Goal: Task Accomplishment & Management: Use online tool/utility

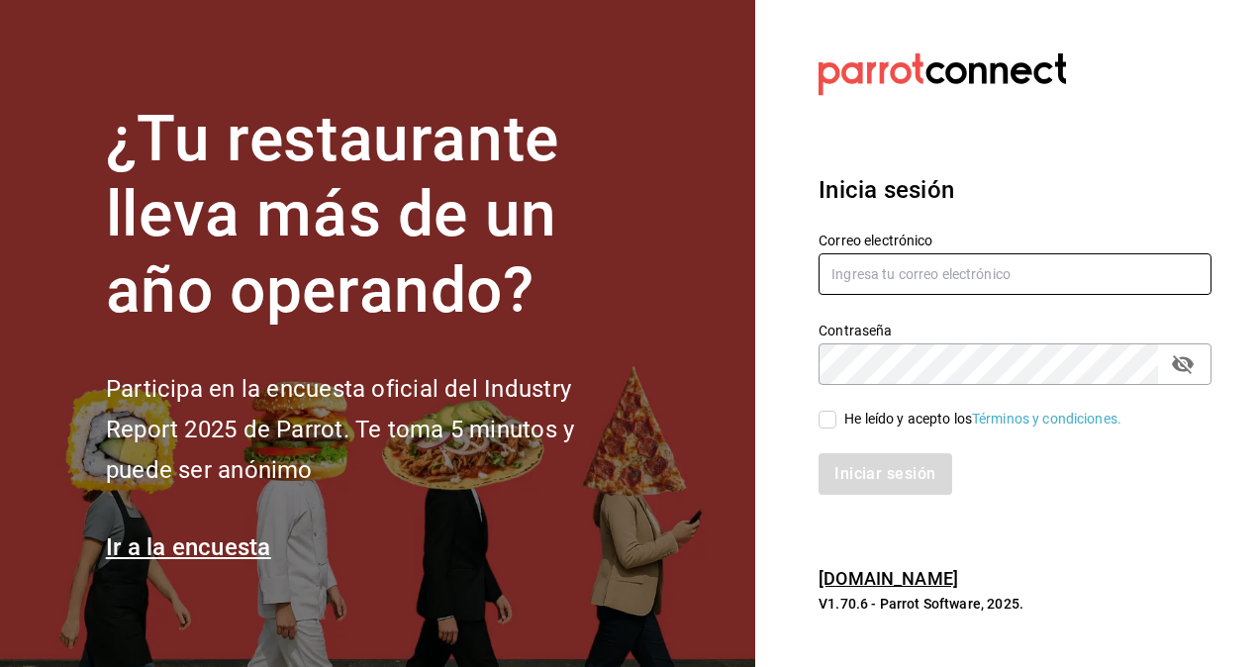
type input "hugo.cordero@grupocosteno.com"
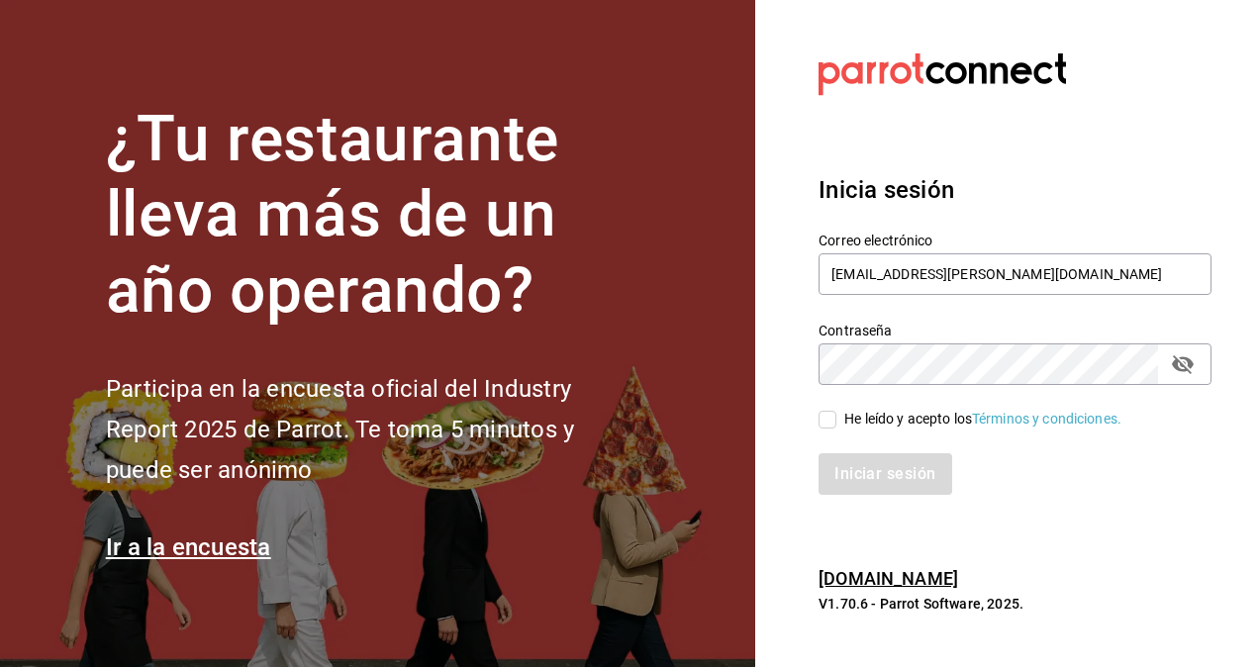
click at [829, 416] on input "He leído y acepto los Términos y condiciones." at bounding box center [828, 420] width 18 height 18
checkbox input "true"
click at [865, 470] on button "Iniciar sesión" at bounding box center [886, 474] width 135 height 42
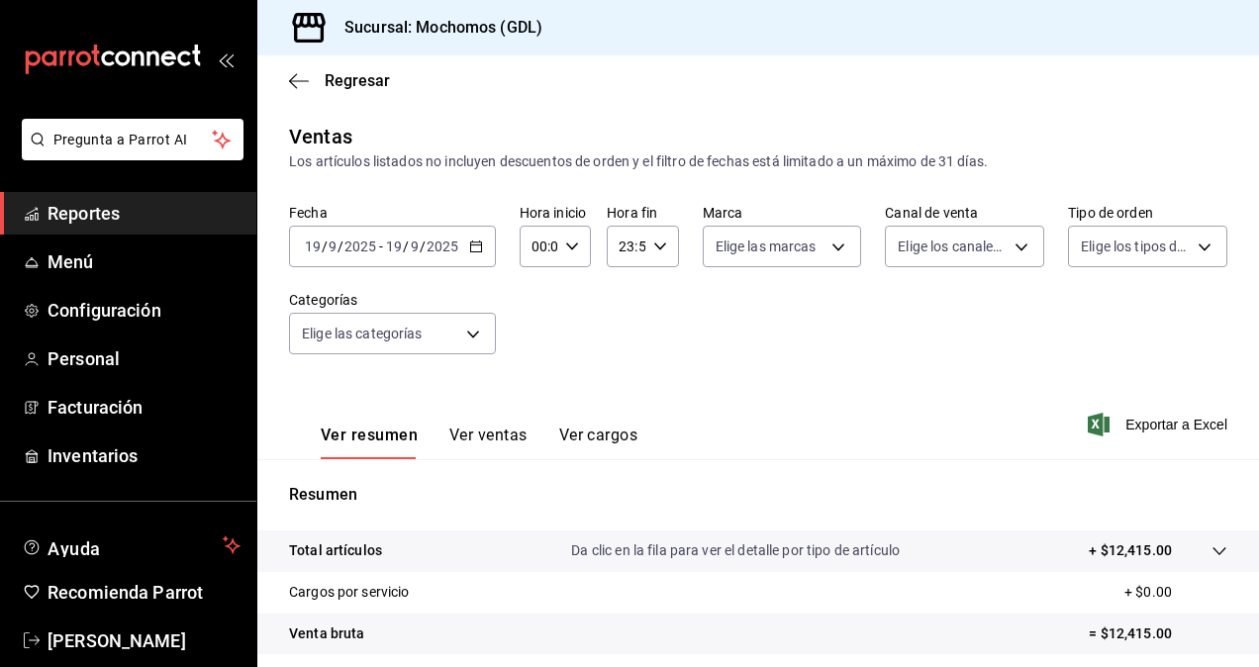
click at [459, 242] on div "[DATE] [DATE]" at bounding box center [421, 247] width 77 height 16
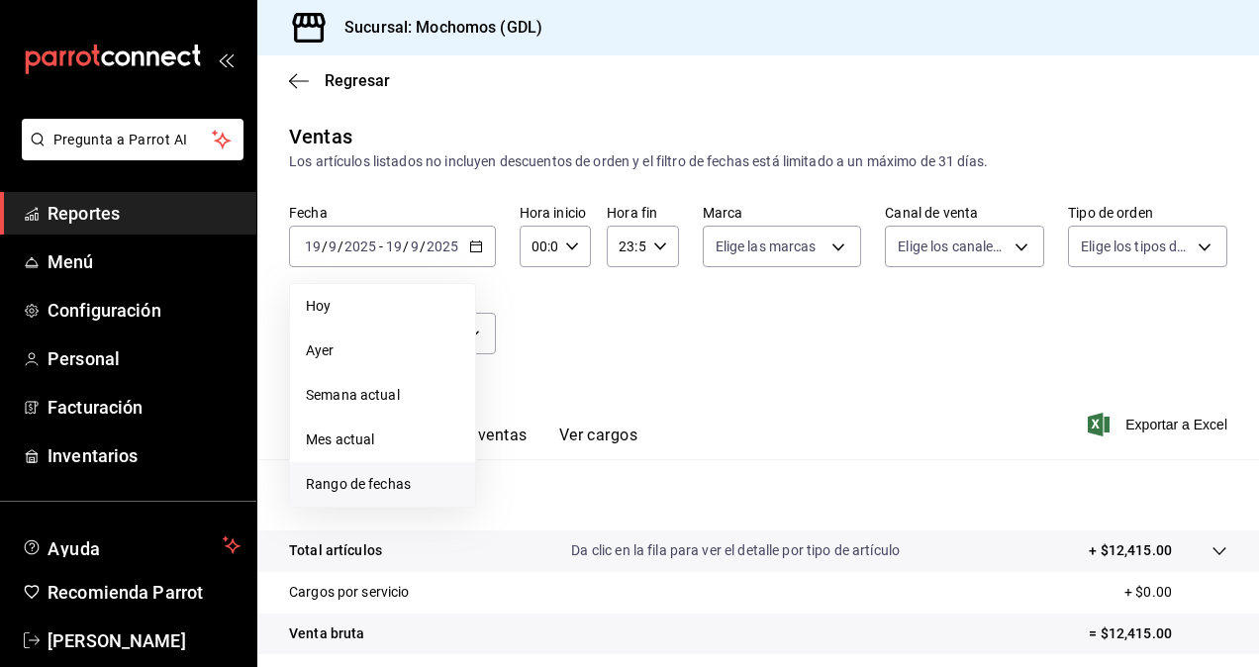
click at [404, 475] on span "Rango de fechas" at bounding box center [382, 484] width 153 height 21
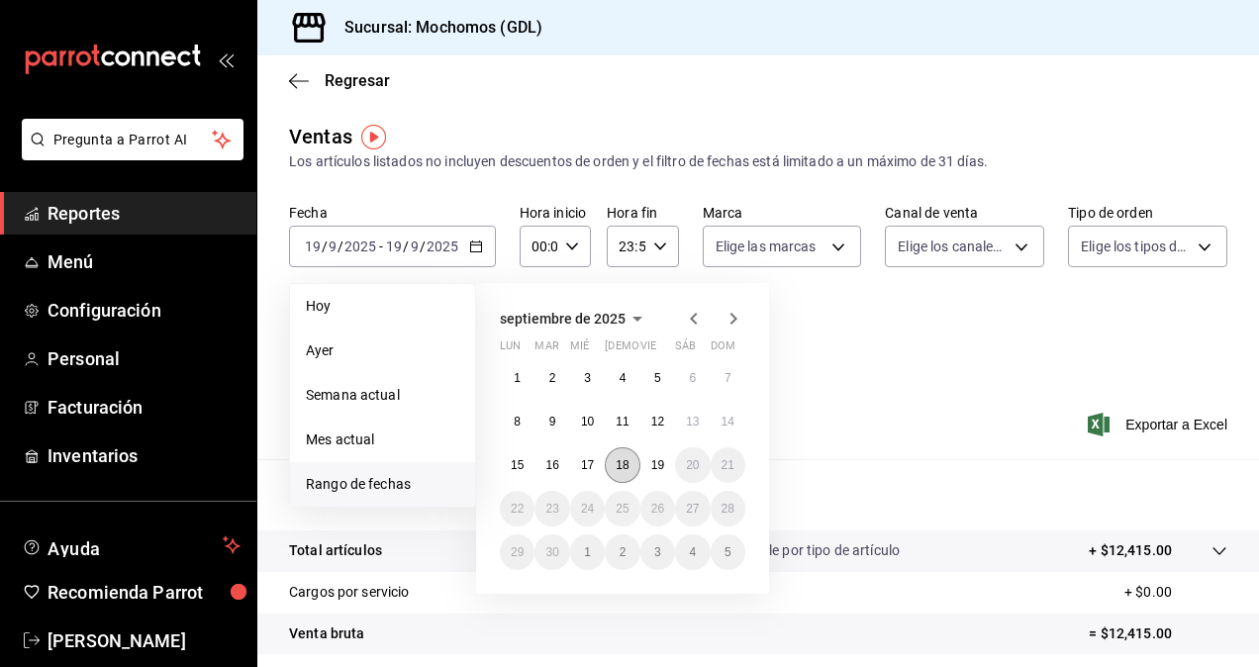
click at [628, 473] on button "18" at bounding box center [622, 465] width 35 height 36
click at [655, 472] on button "19" at bounding box center [657, 465] width 35 height 36
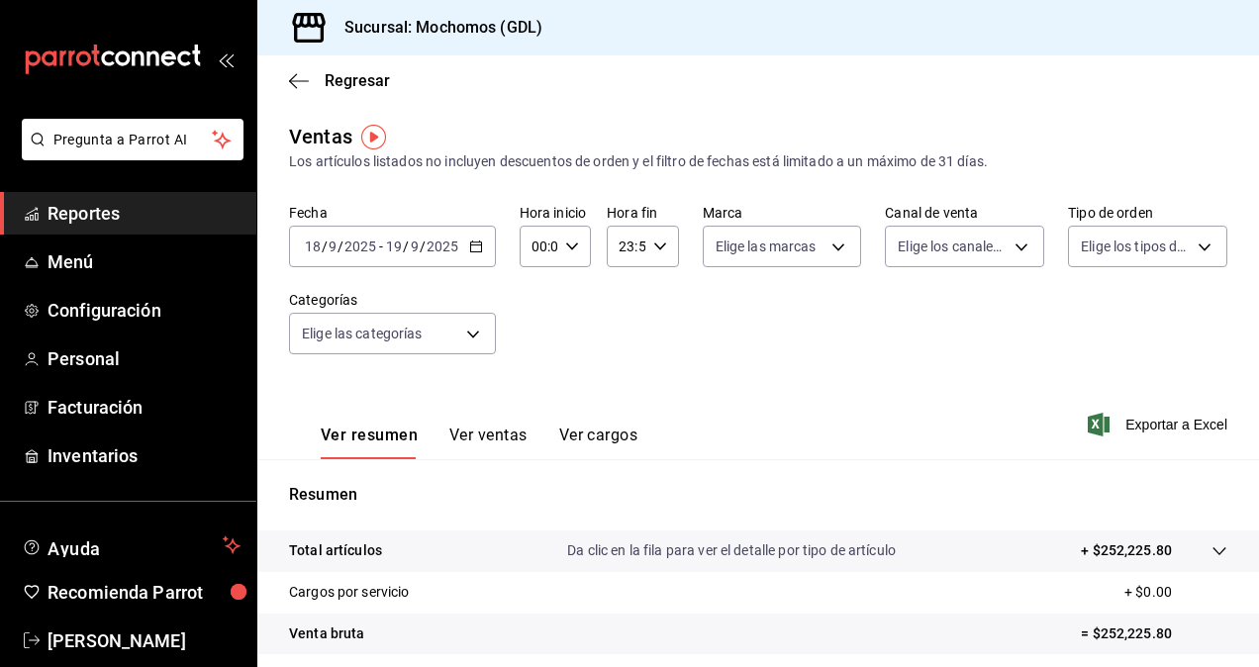
click at [565, 242] on icon "button" at bounding box center [572, 247] width 14 height 14
click at [535, 393] on span "02" at bounding box center [535, 392] width 4 height 16
click at [570, 245] on div at bounding box center [629, 333] width 1259 height 667
click at [570, 245] on icon "button" at bounding box center [572, 247] width 14 height 14
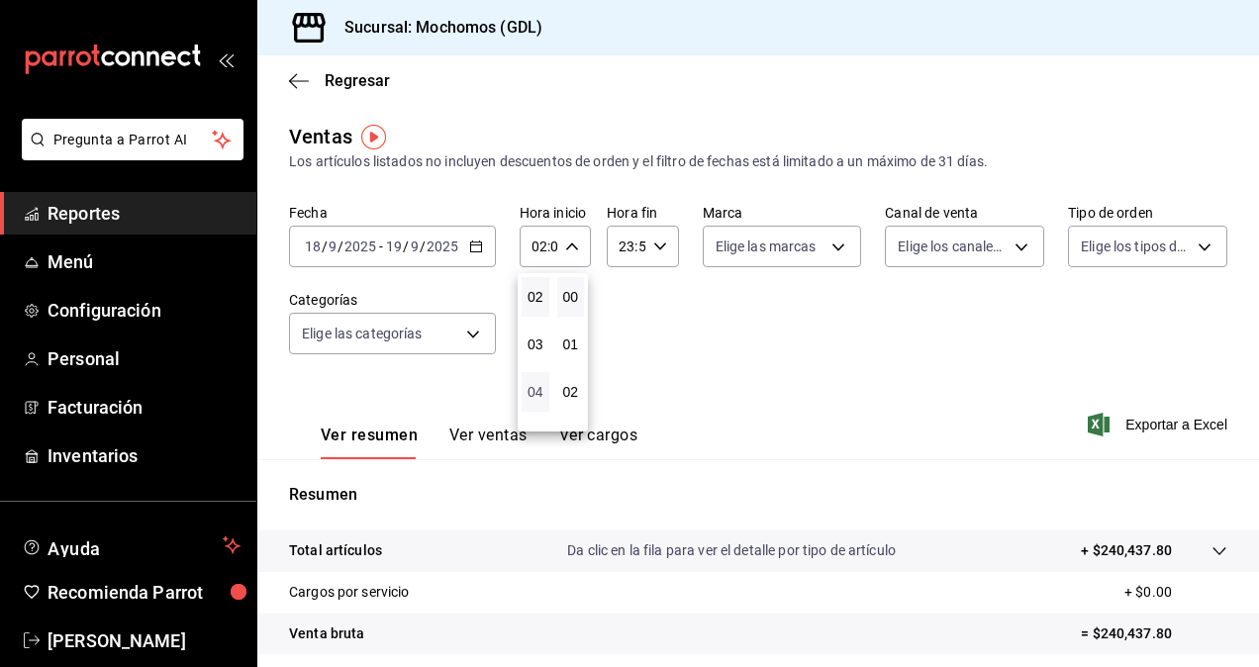
click at [537, 391] on span "04" at bounding box center [535, 392] width 4 height 16
type input "04:00"
click at [824, 252] on div at bounding box center [629, 333] width 1259 height 667
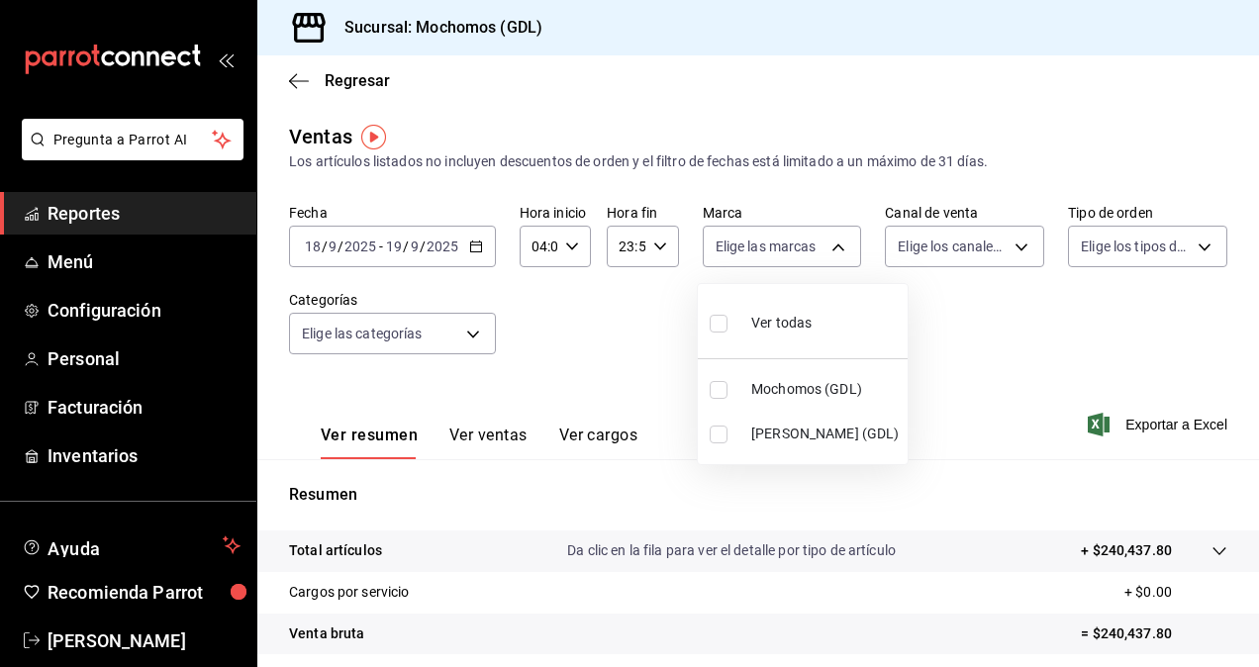
click at [824, 252] on body "Pregunta a Parrot AI Reportes Menú Configuración Personal Facturación Inventari…" at bounding box center [629, 333] width 1259 height 667
click at [723, 434] on input "checkbox" at bounding box center [719, 435] width 18 height 18
checkbox input "true"
type input "9cac9703-0c5a-4d8b-addd-5b6b571d65b9"
click at [949, 356] on div at bounding box center [629, 333] width 1259 height 667
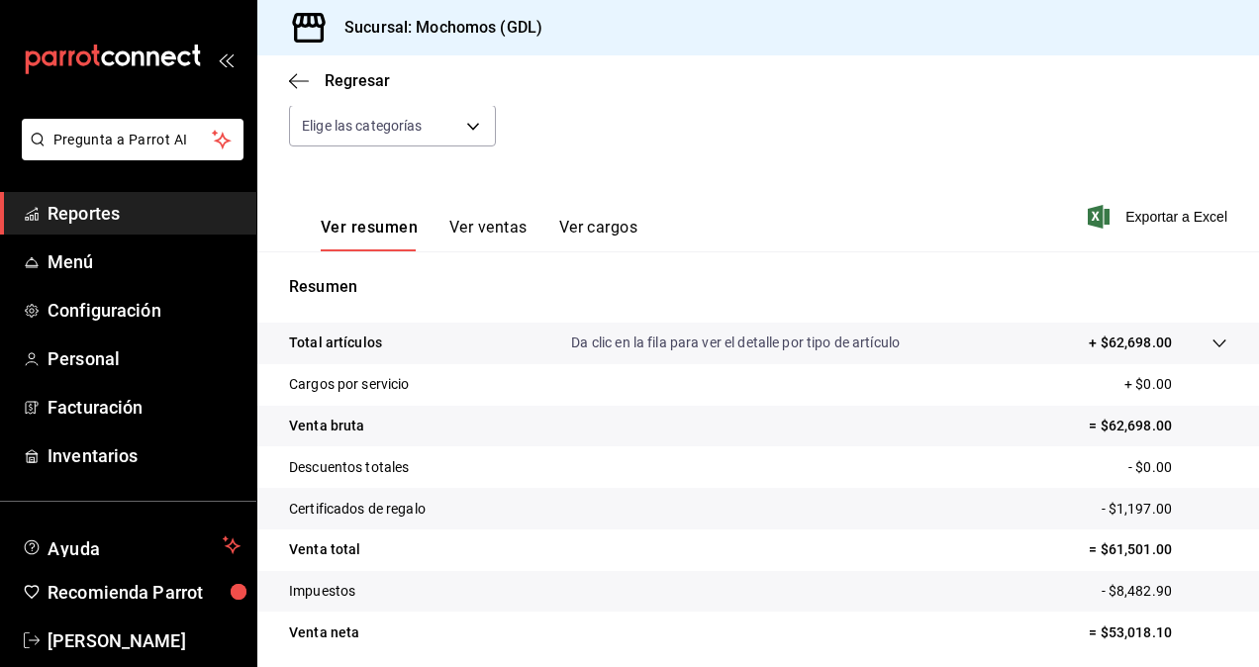
scroll to position [281, 0]
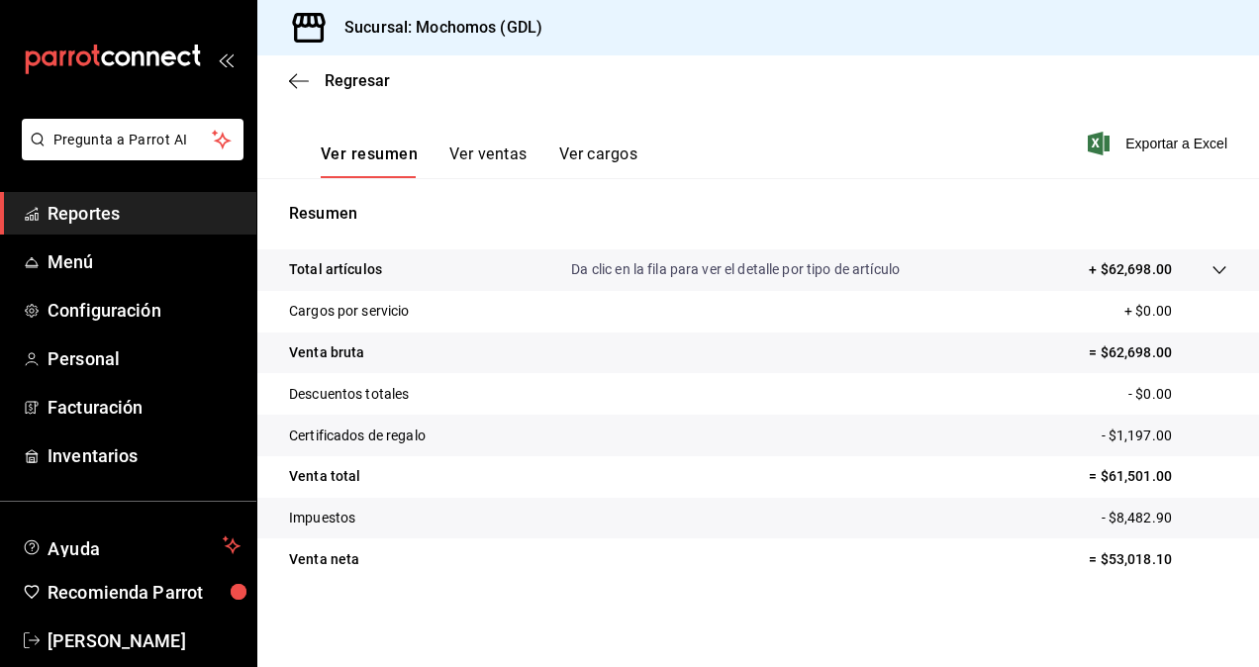
click at [1139, 565] on p "= $53,018.10" at bounding box center [1158, 559] width 139 height 21
copy p "53,018.10"
click at [1139, 560] on p "= $53,018.10" at bounding box center [1158, 559] width 139 height 21
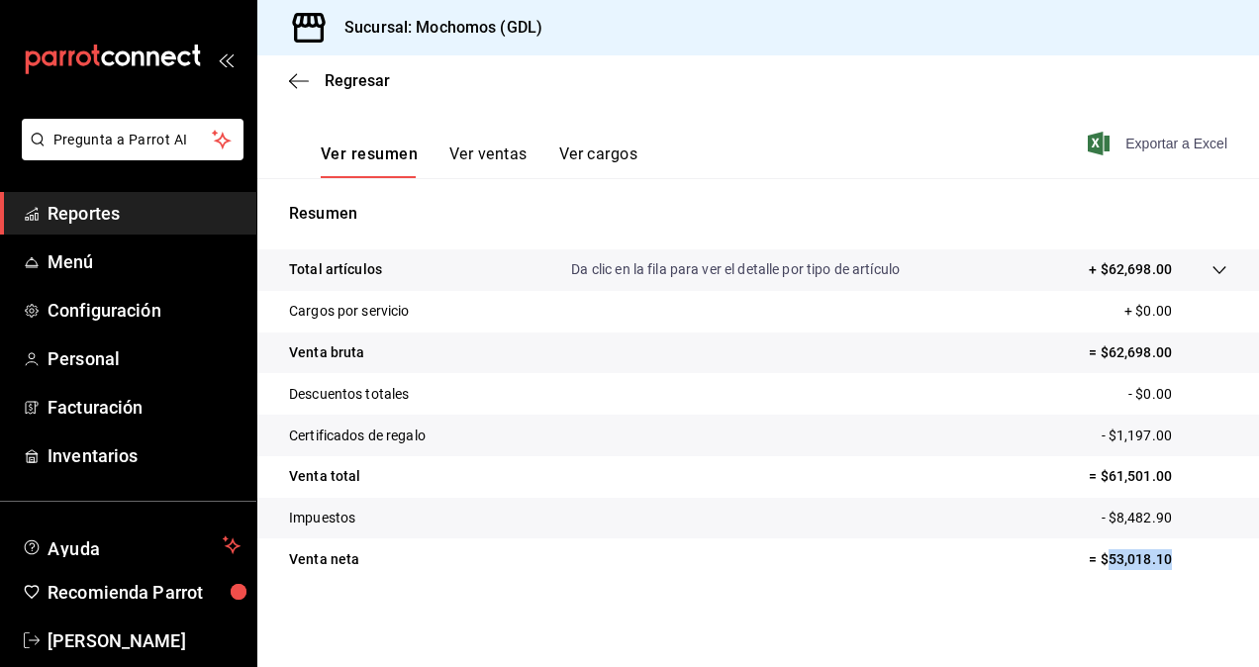
click at [1166, 147] on span "Exportar a Excel" at bounding box center [1160, 144] width 136 height 24
click at [1182, 144] on span "Exportar a Excel" at bounding box center [1160, 144] width 136 height 24
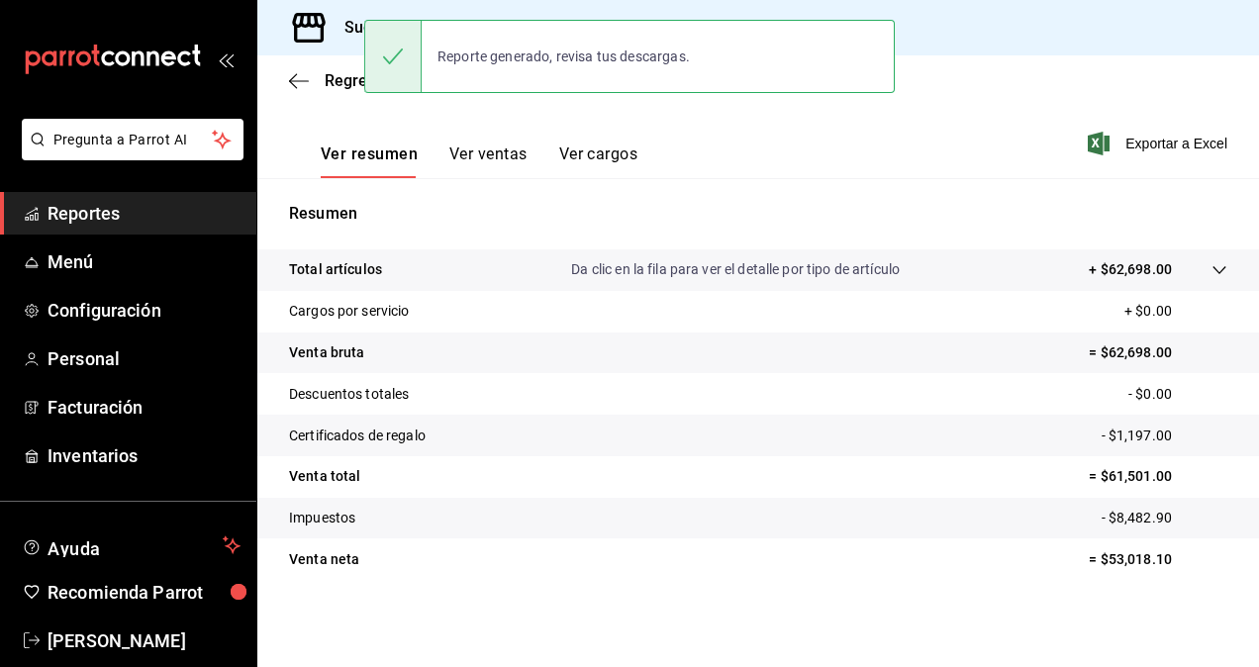
click at [600, 408] on tr "Descuentos totales - $0.00" at bounding box center [758, 394] width 1002 height 42
